Goal: Transaction & Acquisition: Purchase product/service

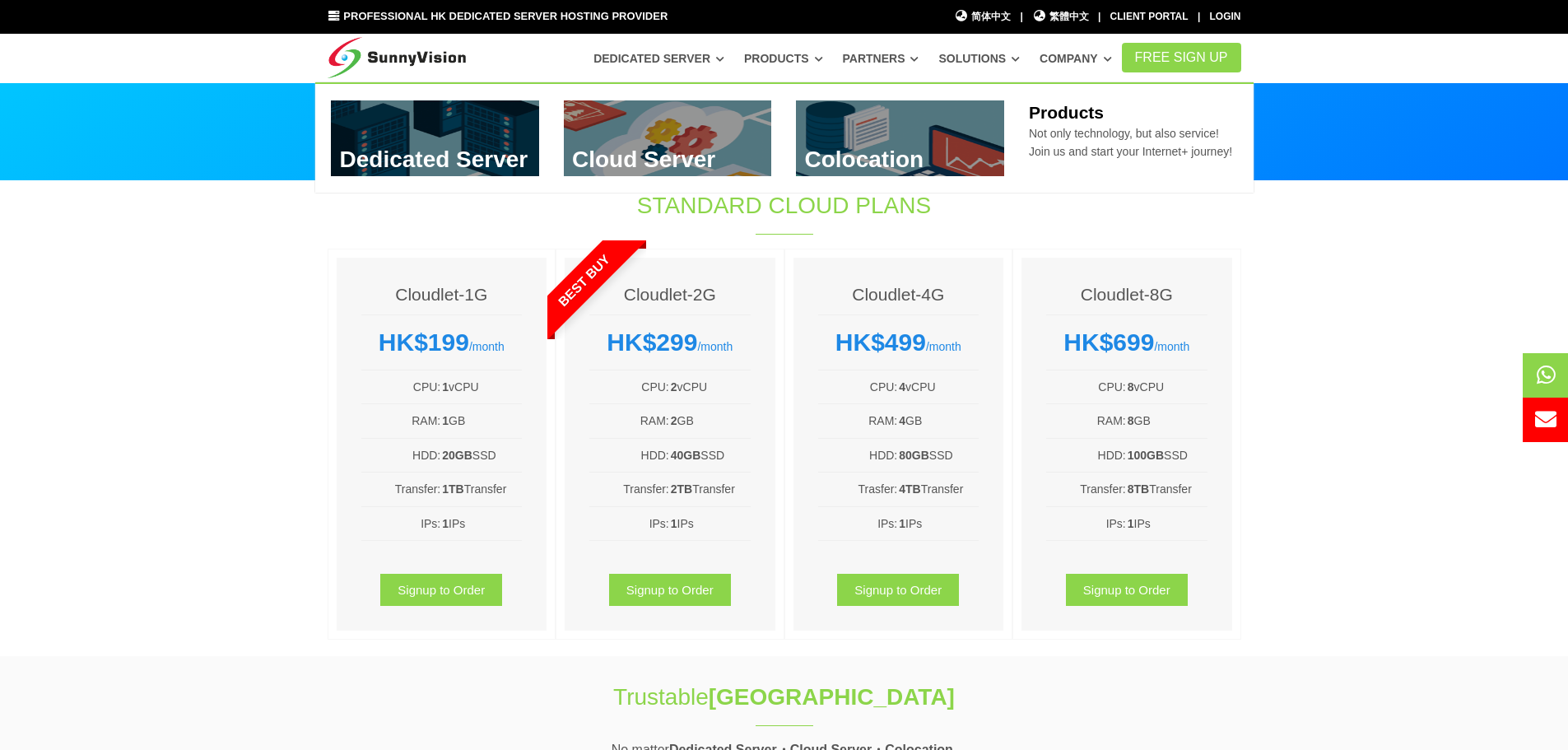
click at [821, 56] on link "Products" at bounding box center [784, 59] width 79 height 30
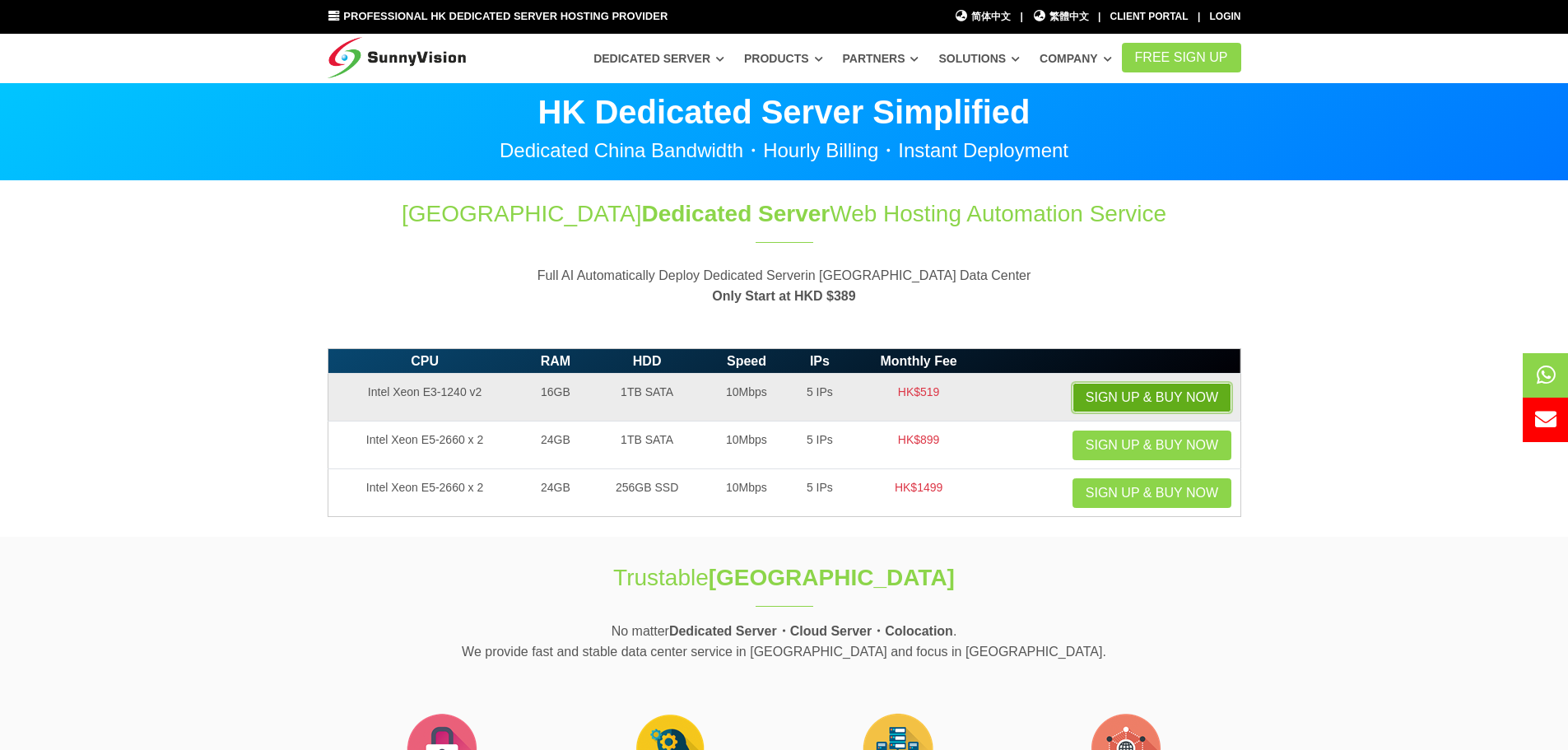
click at [1180, 394] on link "Sign up & Buy Now" at bounding box center [1151, 397] width 159 height 30
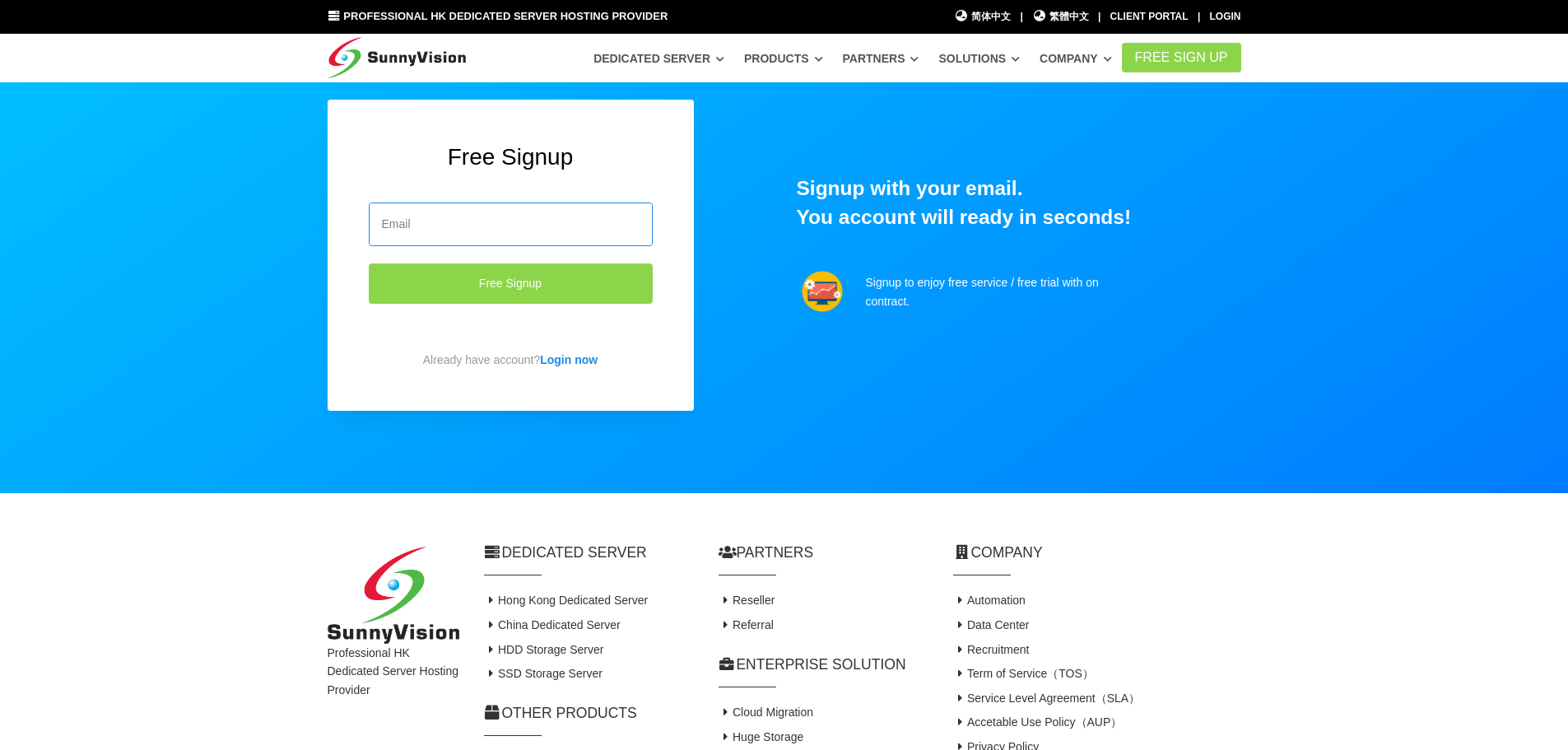
click at [573, 227] on input "email" at bounding box center [511, 225] width 284 height 44
